Goal: Task Accomplishment & Management: Complete application form

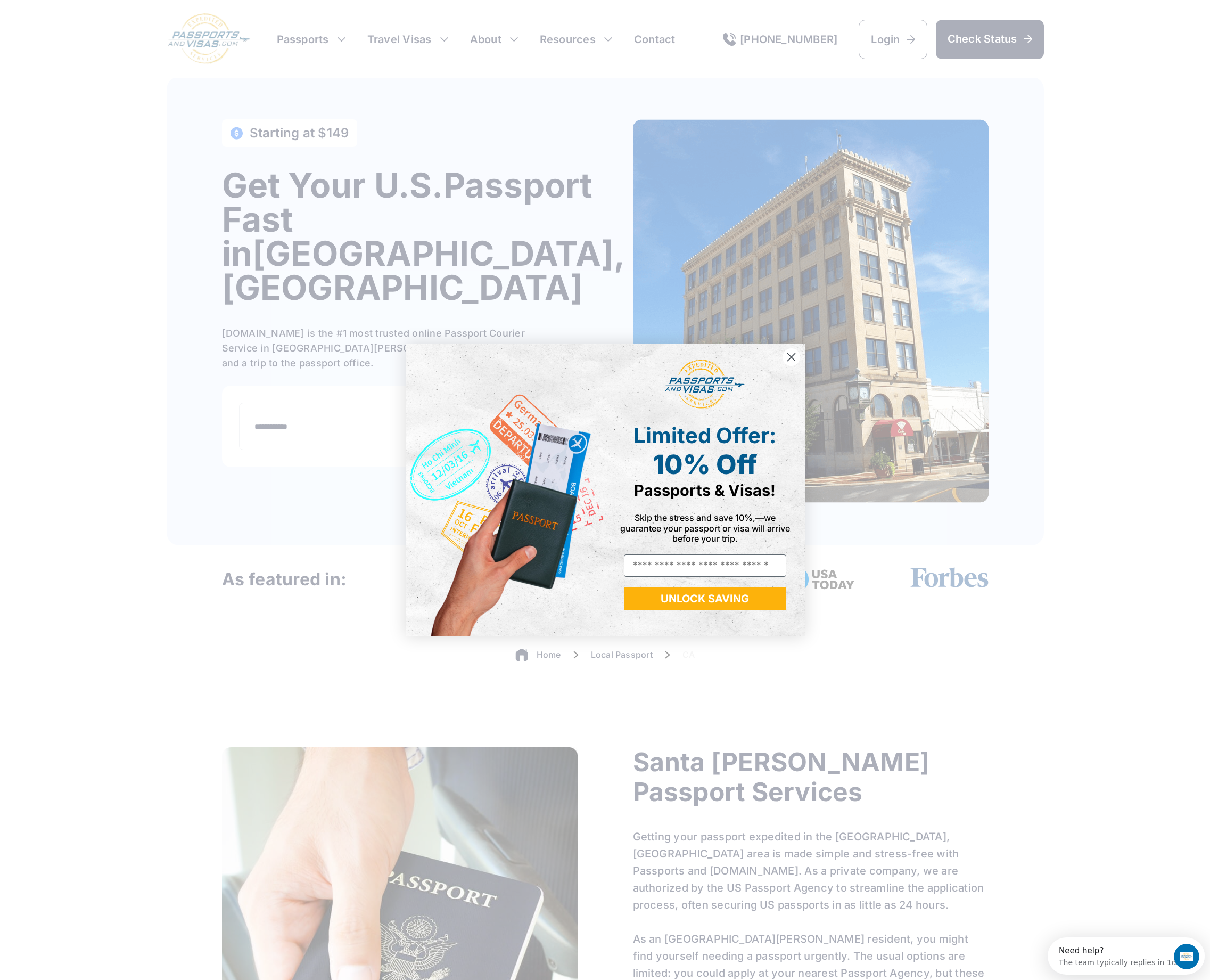
click at [795, 353] on circle "Close dialog" at bounding box center [791, 357] width 17 height 17
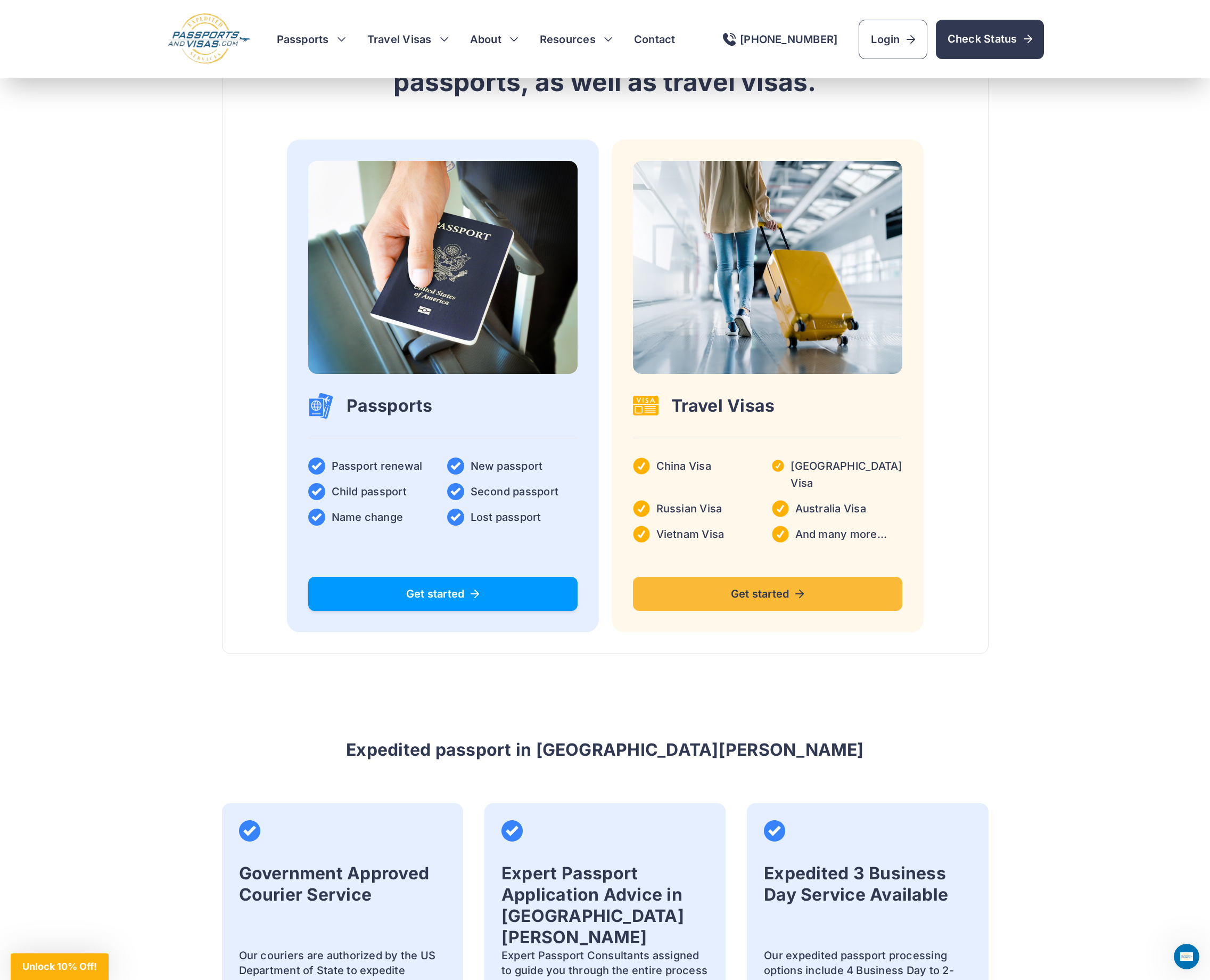
scroll to position [1568, 0]
click at [479, 599] on icon at bounding box center [476, 594] width 5 height 9
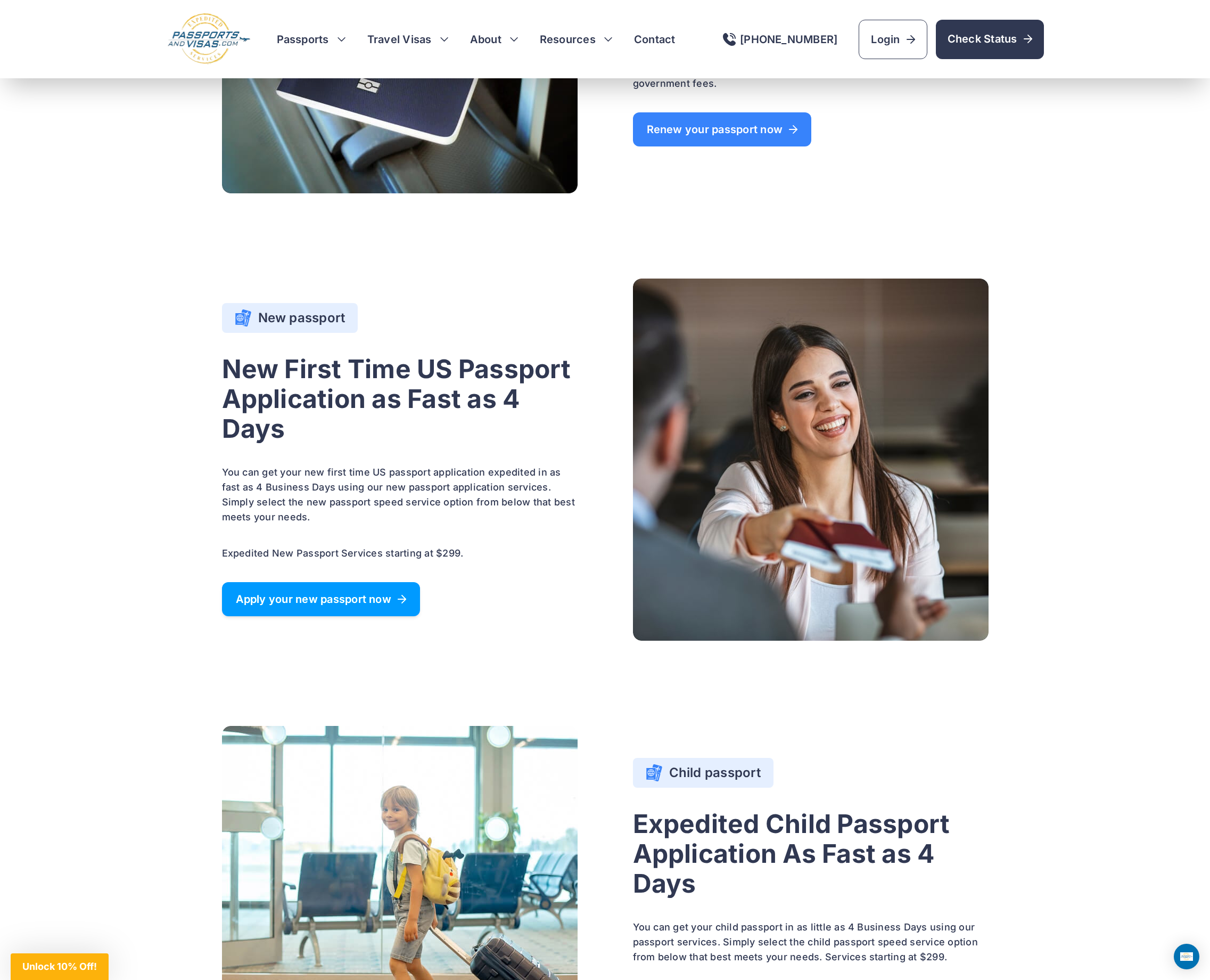
scroll to position [901, 0]
click at [390, 616] on link "Apply your new passport now" at bounding box center [320, 599] width 198 height 35
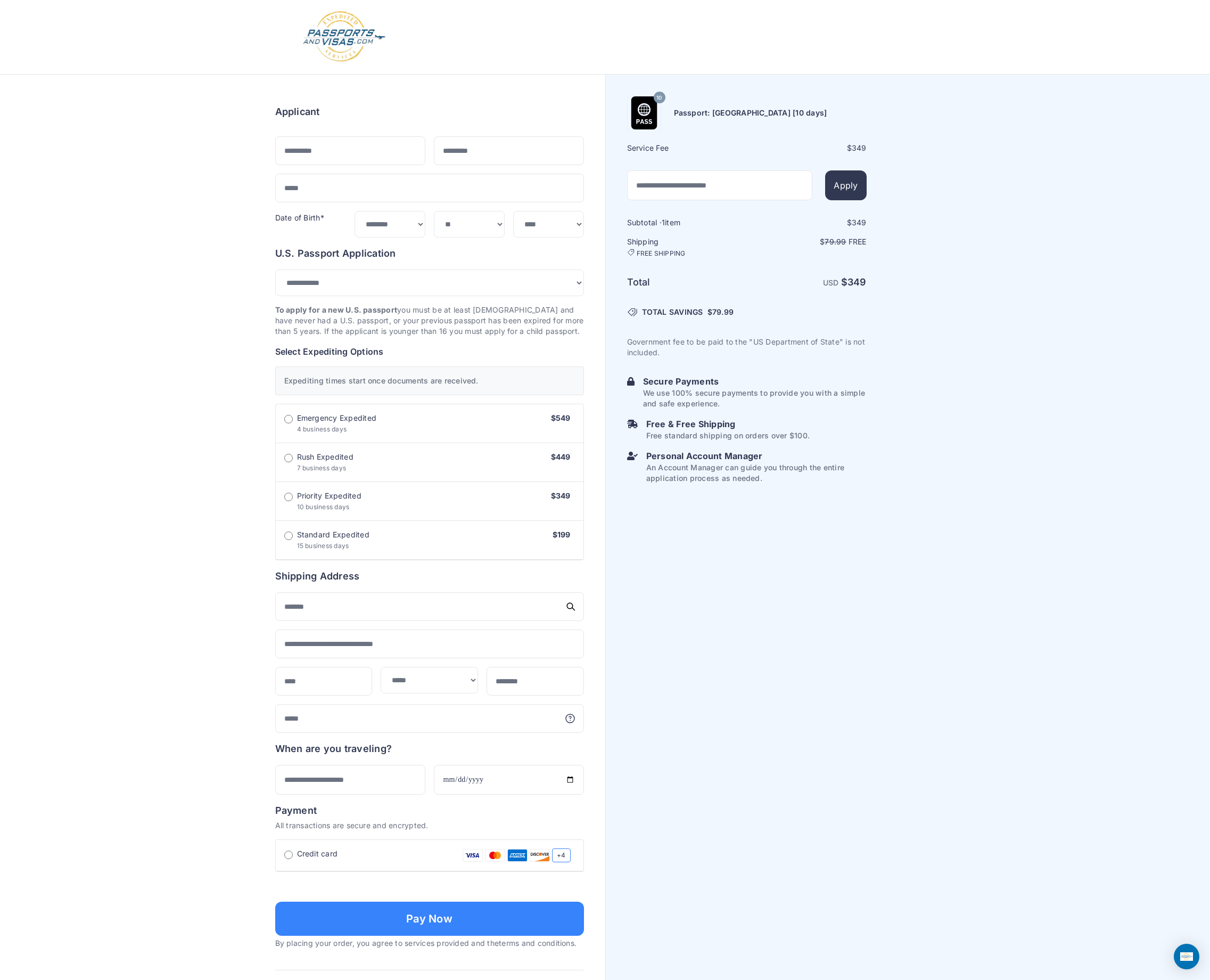
select select "***"
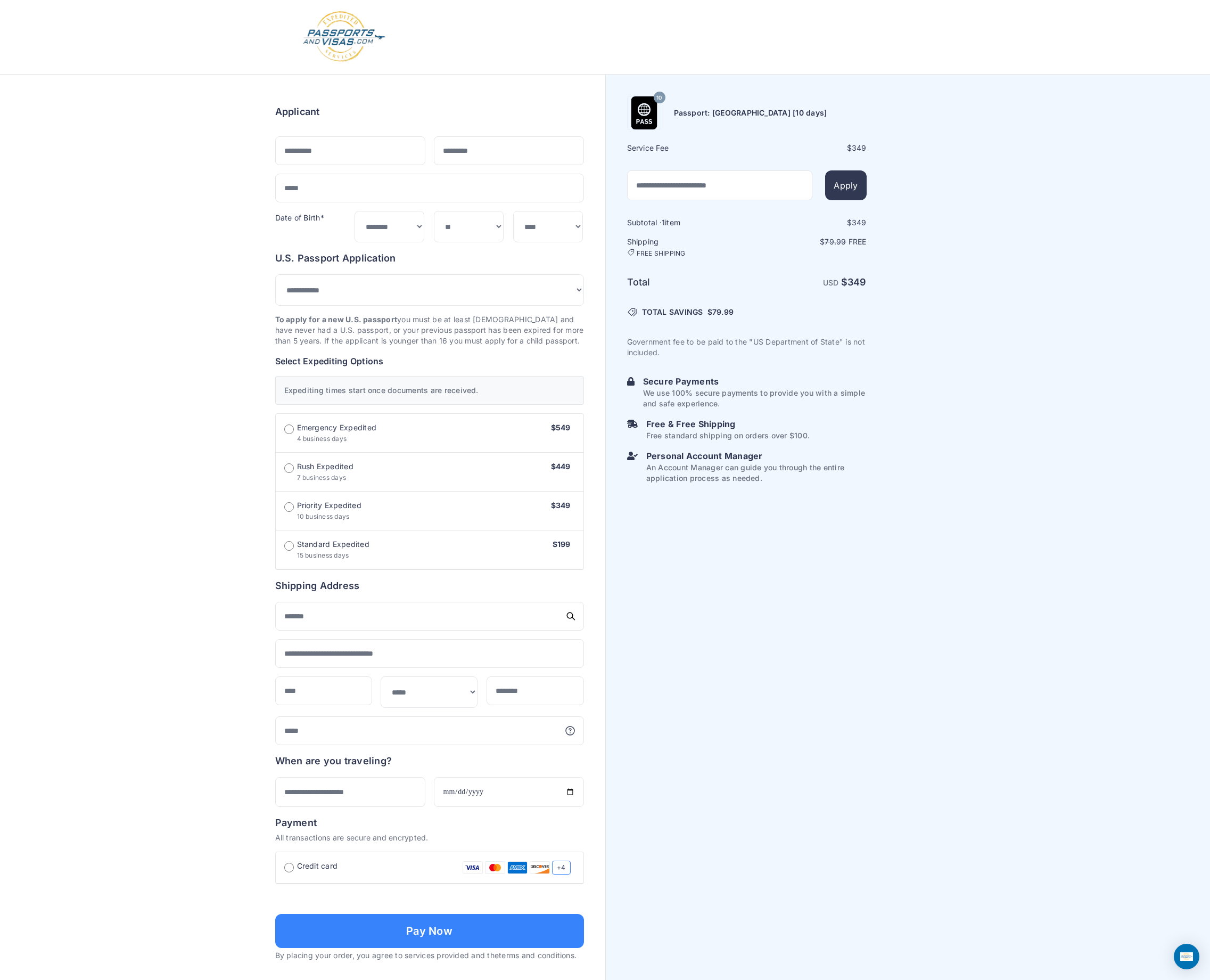
click at [1031, 163] on div "10 [GEOGRAPHIC_DATA]: [GEOGRAPHIC_DATA] [10 days] Service Fee $ 349 Apply 1" at bounding box center [909, 552] width 605 height 955
